Goal: Transaction & Acquisition: Book appointment/travel/reservation

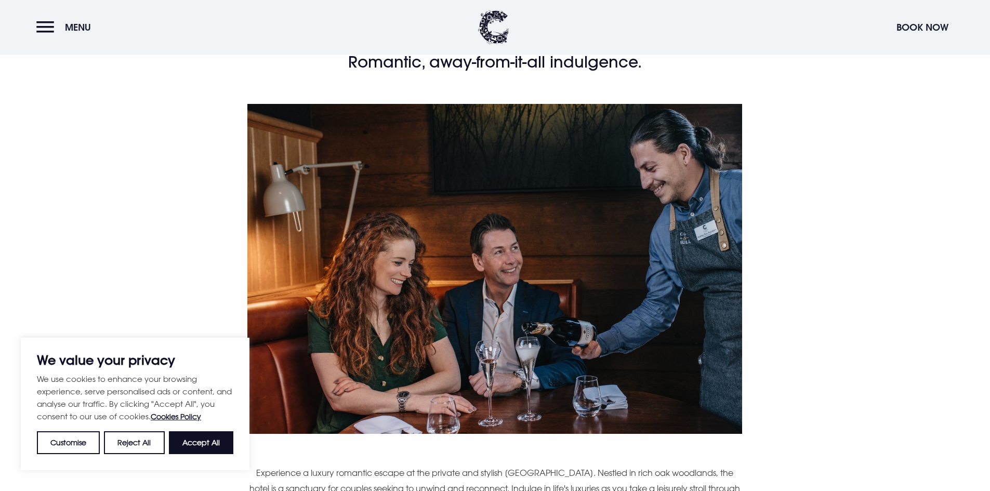
scroll to position [208, 0]
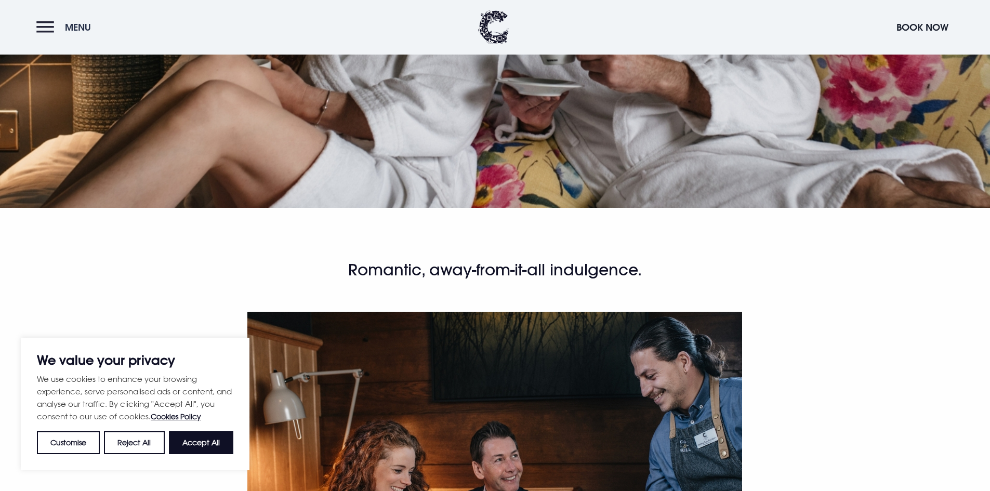
click at [55, 25] on button "Menu" at bounding box center [66, 27] width 60 height 22
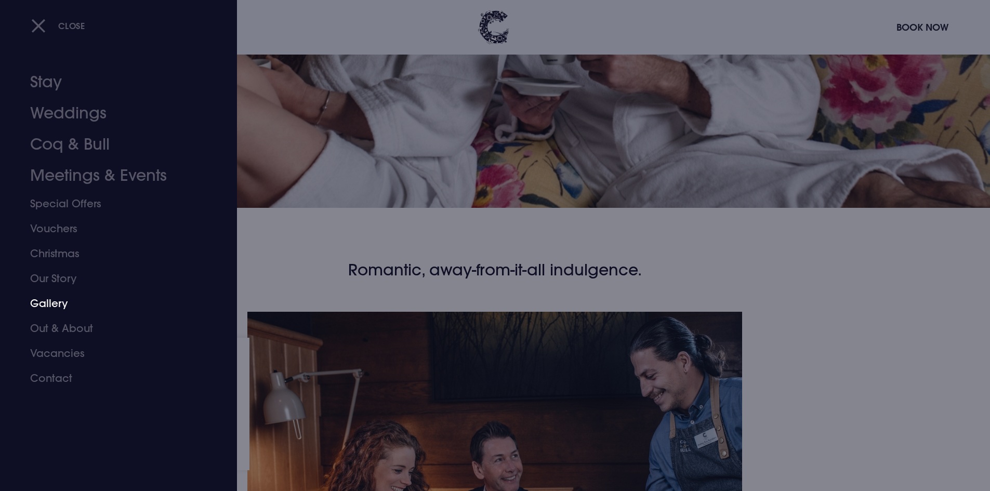
click at [56, 299] on link "Gallery" at bounding box center [112, 303] width 164 height 25
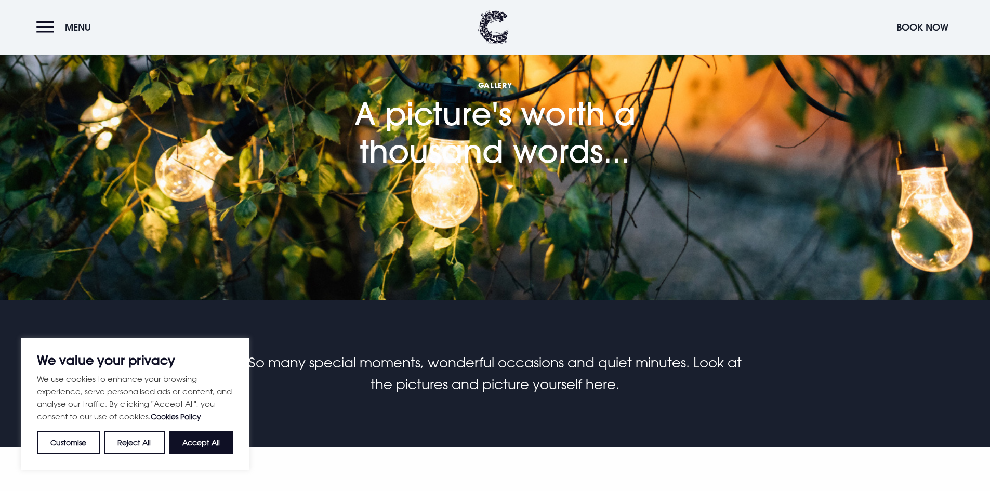
scroll to position [156, 0]
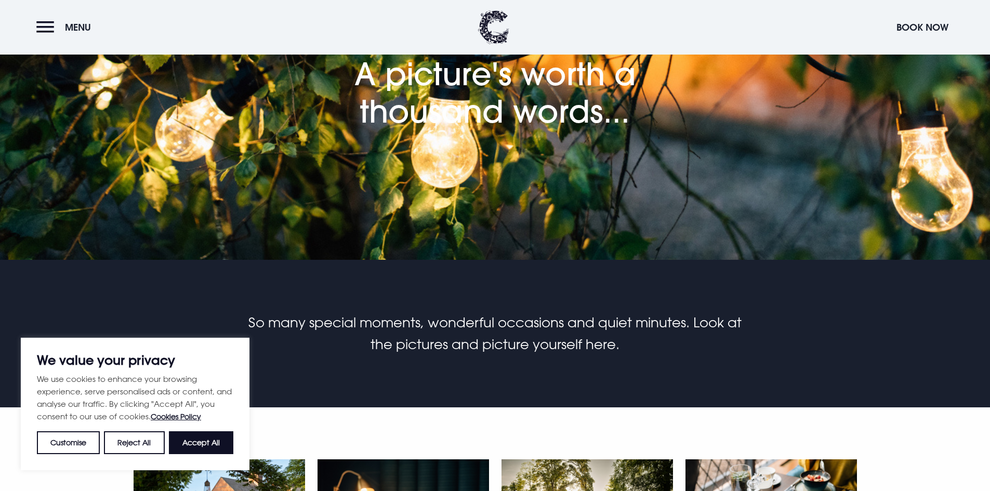
click at [190, 452] on button "Accept All" at bounding box center [201, 442] width 64 height 23
checkbox input "true"
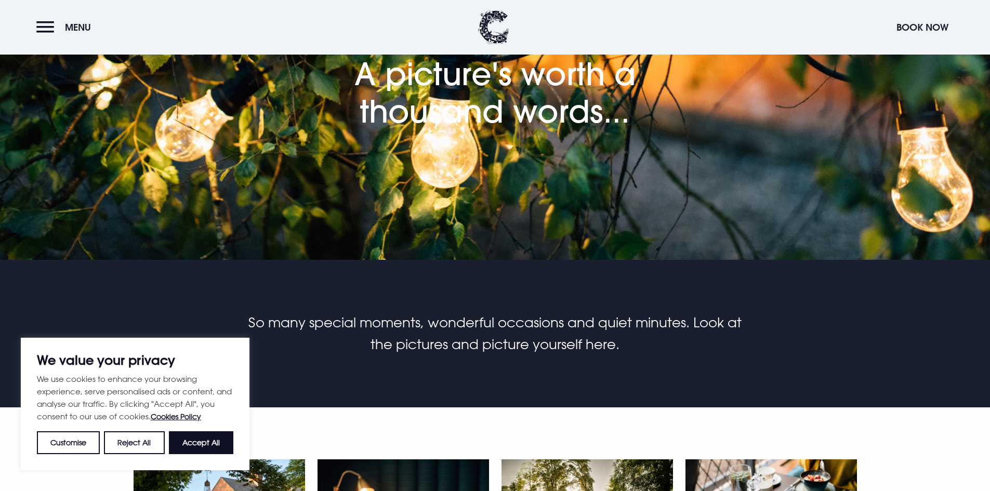
checkbox input "true"
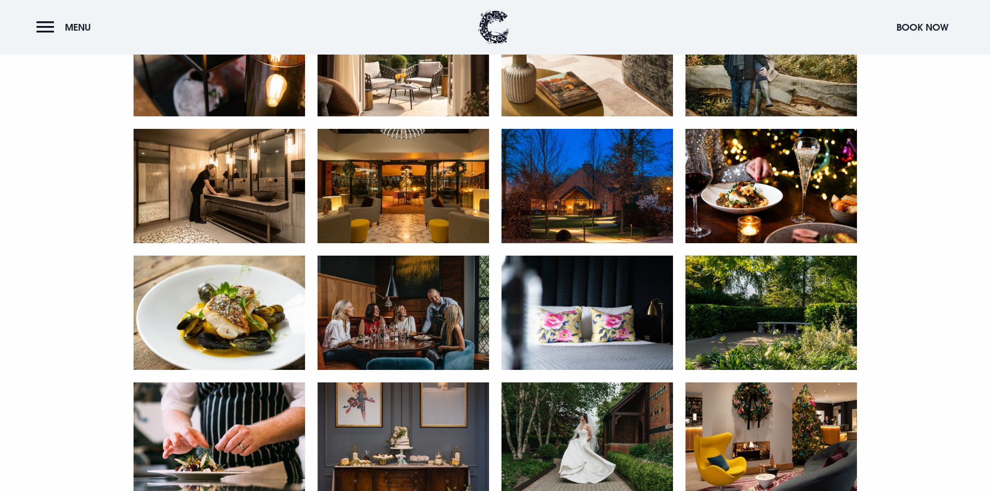
scroll to position [1507, 0]
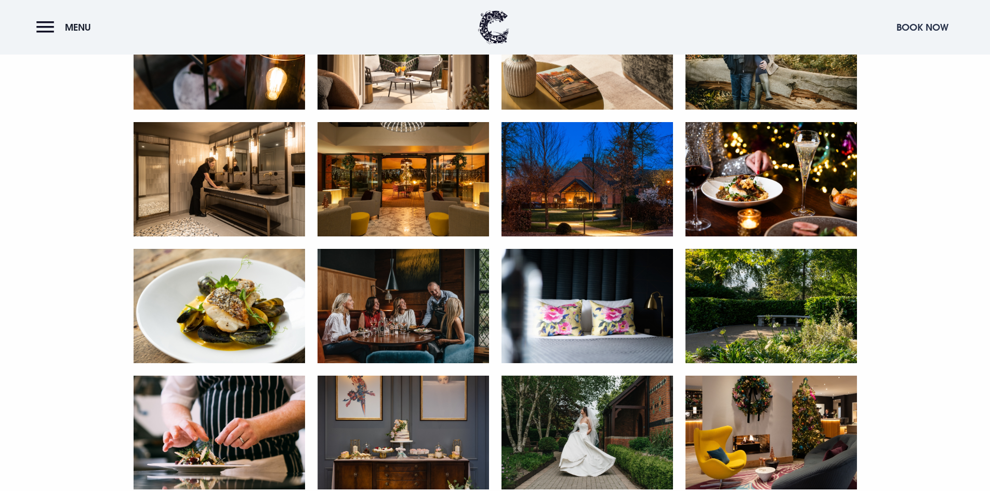
click at [917, 26] on button "Book Now" at bounding box center [922, 27] width 62 height 22
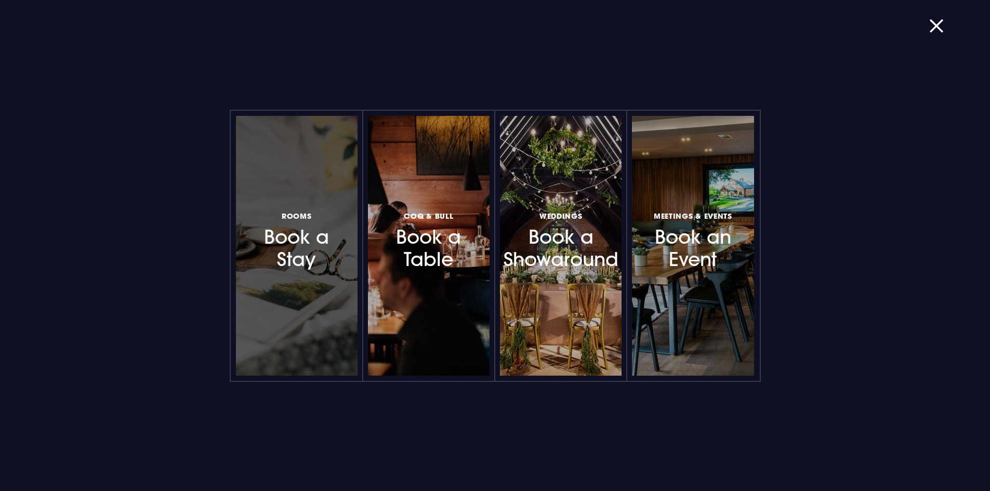
click at [318, 242] on h3 "Rooms Book a Stay" at bounding box center [297, 240] width 90 height 62
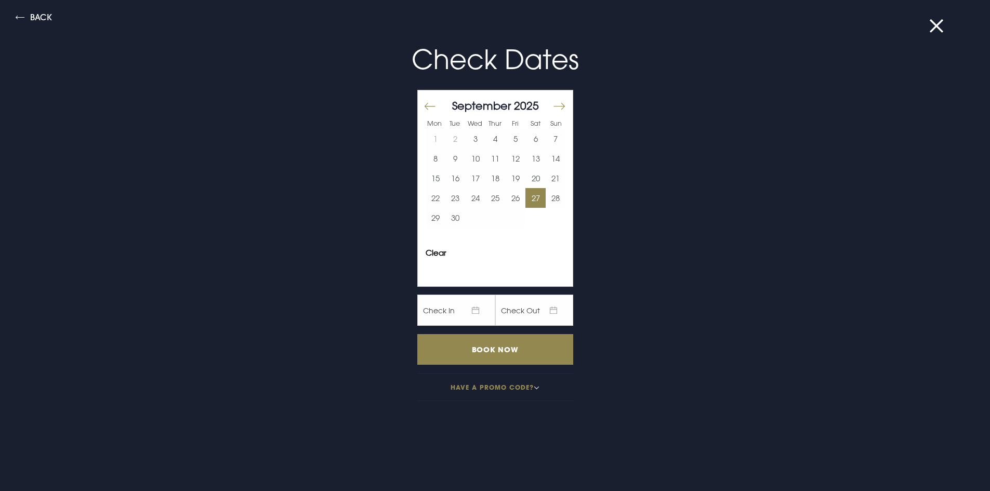
click at [532, 196] on button "27" at bounding box center [535, 198] width 20 height 20
click at [546, 198] on button "28" at bounding box center [556, 198] width 20 height 20
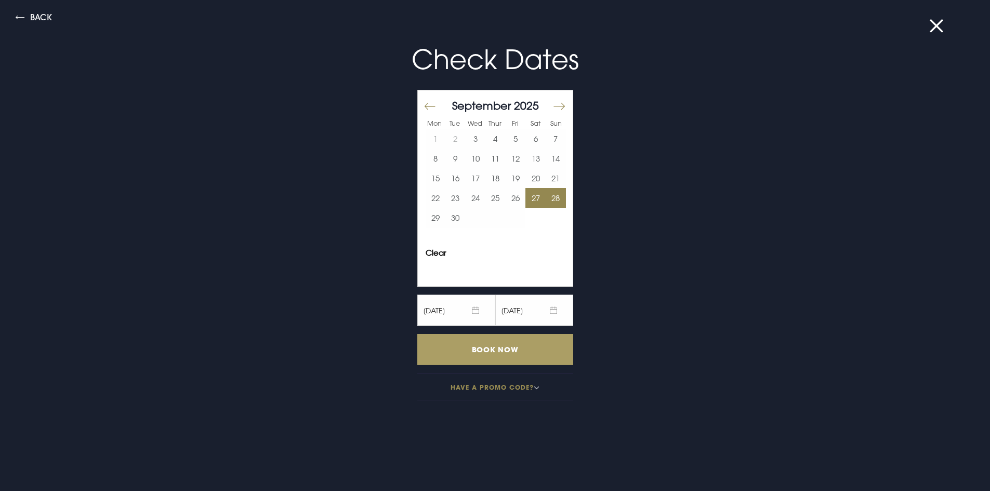
click at [523, 350] on input "Book Now" at bounding box center [495, 349] width 156 height 31
click at [22, 21] on button "Back" at bounding box center [34, 19] width 36 height 12
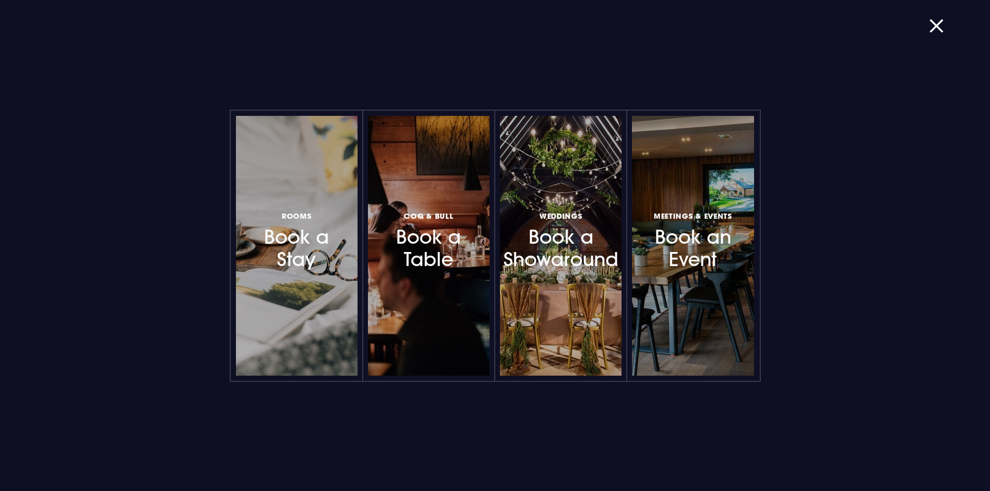
click at [21, 21] on div "Rooms Book a Stay Coq & Bull Book a Table Weddings Book a Showaround Meetings &…" at bounding box center [495, 245] width 990 height 491
